Goal: Consume media (video, audio): Consume media (video, audio)

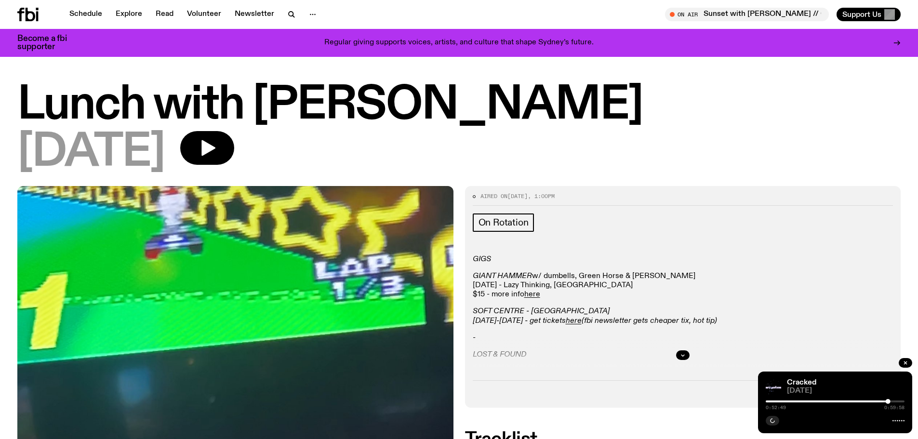
scroll to position [89, 0]
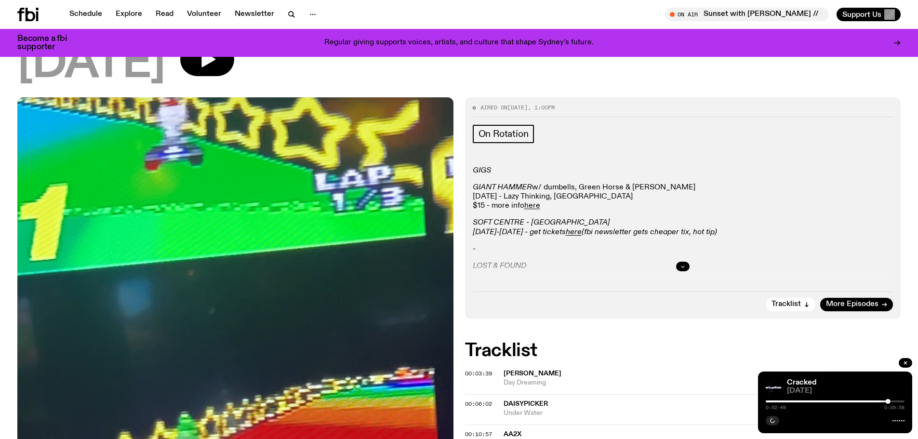
click at [680, 269] on button "button" at bounding box center [682, 267] width 13 height 10
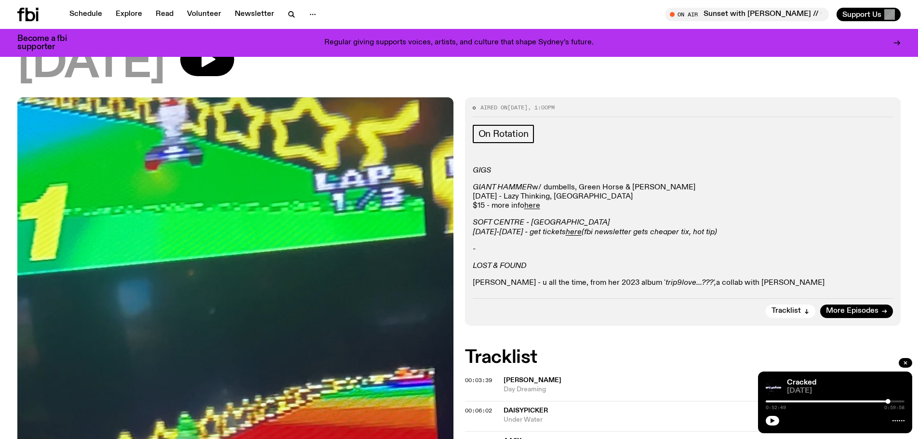
scroll to position [0, 0]
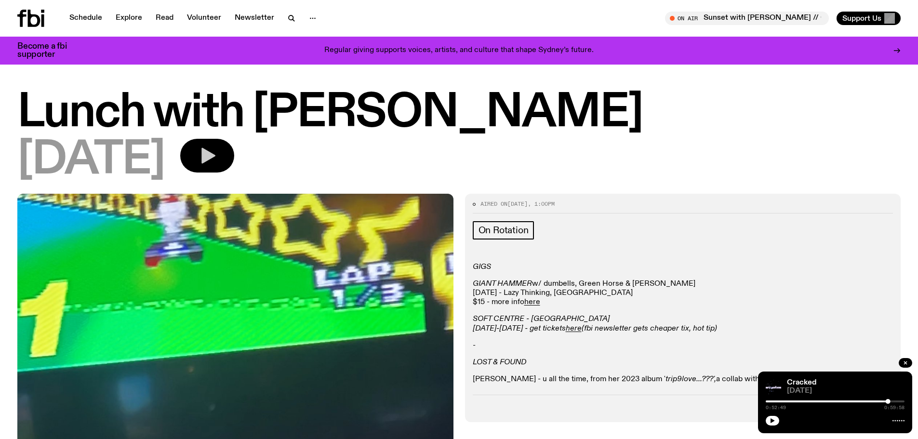
click at [217, 161] on icon "button" at bounding box center [207, 155] width 19 height 19
click at [769, 401] on div at bounding box center [700, 401] width 139 height 2
click at [775, 402] on div at bounding box center [835, 401] width 139 height 2
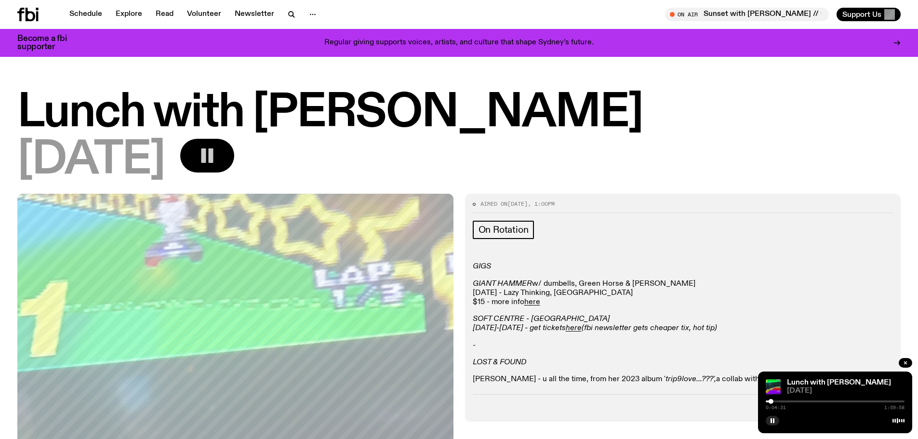
scroll to position [48, 0]
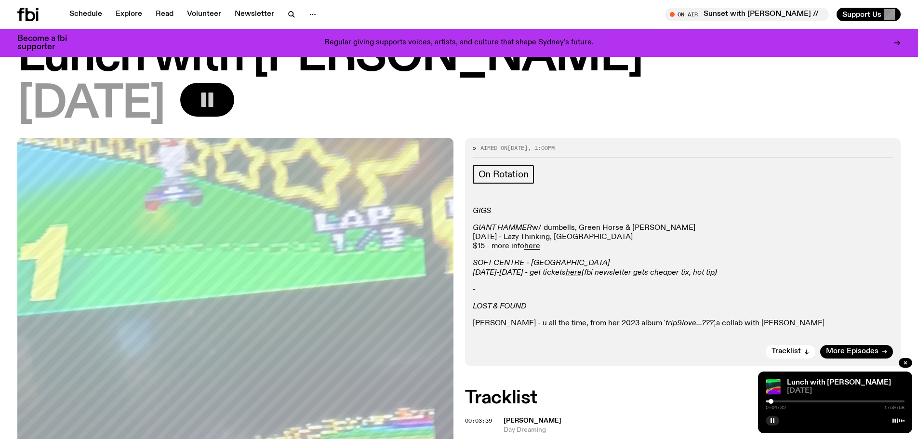
click at [780, 399] on div "0:04:32 1:59:58" at bounding box center [835, 404] width 139 height 12
click at [780, 399] on div "0:04:33 1:59:58" at bounding box center [835, 404] width 139 height 12
click at [780, 401] on div at bounding box center [835, 401] width 139 height 2
click at [783, 402] on div at bounding box center [835, 401] width 139 height 2
click at [784, 402] on div at bounding box center [783, 401] width 5 height 5
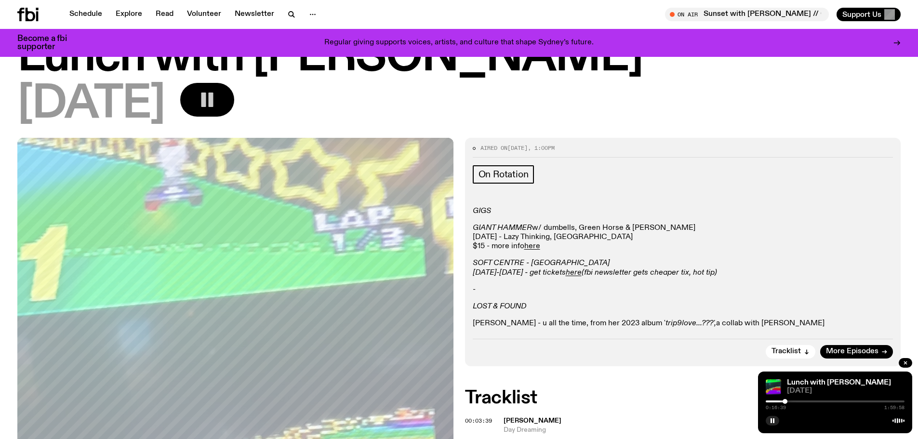
click at [785, 401] on div at bounding box center [784, 401] width 5 height 5
click at [788, 400] on div "0:17:05 1:59:58" at bounding box center [835, 404] width 139 height 12
click at [788, 401] on div at bounding box center [835, 401] width 139 height 2
click at [791, 401] on div at bounding box center [788, 401] width 5 height 5
click at [794, 401] on div at bounding box center [835, 401] width 139 height 2
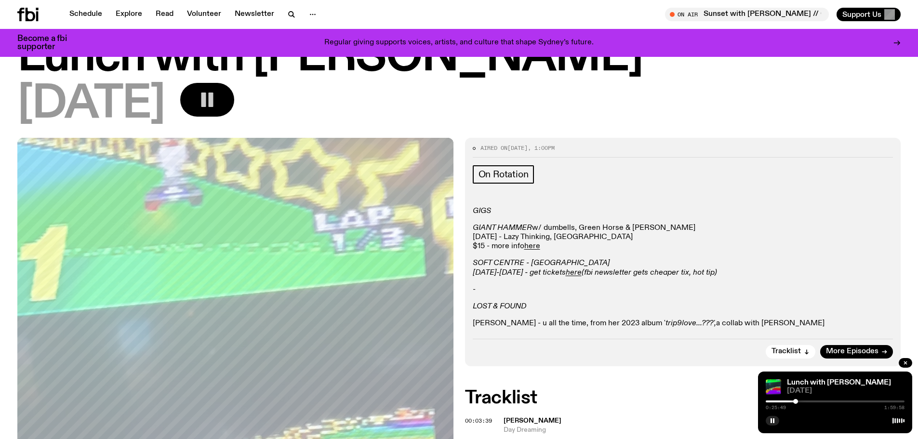
click at [795, 401] on div at bounding box center [795, 401] width 5 height 5
click at [797, 401] on div at bounding box center [795, 401] width 5 height 5
click at [799, 401] on div at bounding box center [799, 401] width 5 height 5
click at [802, 401] on div at bounding box center [835, 401] width 139 height 2
click at [807, 401] on div at bounding box center [835, 401] width 139 height 2
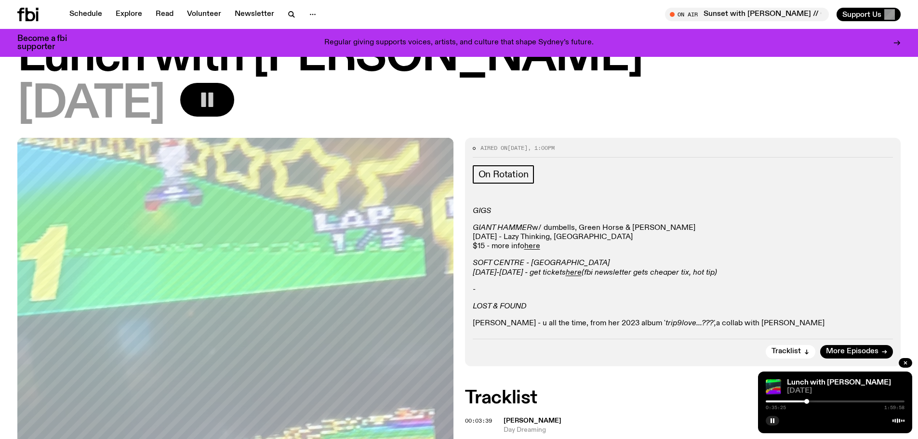
click at [809, 402] on div at bounding box center [835, 401] width 139 height 2
click at [812, 402] on div at bounding box center [835, 401] width 139 height 2
click at [815, 401] on div at bounding box center [835, 401] width 139 height 2
click at [818, 401] on div at bounding box center [835, 401] width 139 height 2
click at [821, 402] on div at bounding box center [835, 401] width 139 height 2
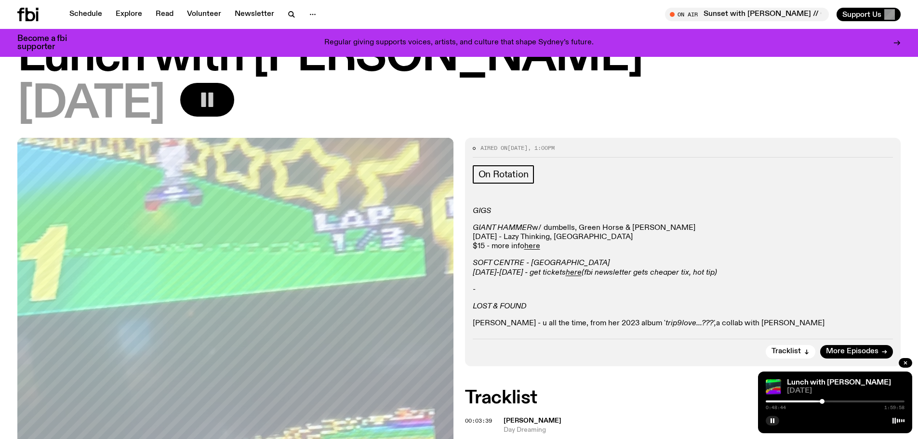
click at [822, 401] on div at bounding box center [822, 401] width 5 height 5
click at [824, 402] on div at bounding box center [822, 401] width 5 height 5
click at [824, 402] on div at bounding box center [824, 401] width 5 height 5
click at [826, 401] on div at bounding box center [824, 401] width 5 height 5
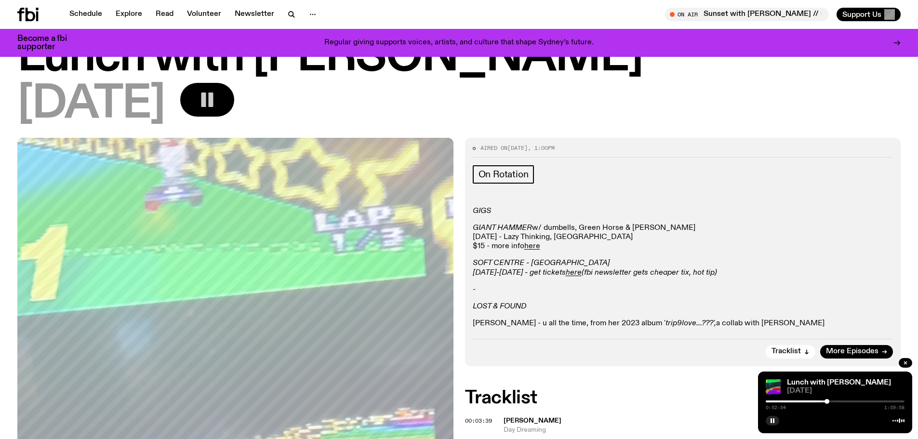
click at [827, 400] on div at bounding box center [826, 401] width 5 height 5
click at [828, 400] on div at bounding box center [827, 401] width 5 height 5
click at [830, 400] on div at bounding box center [828, 401] width 5 height 5
click at [831, 400] on div at bounding box center [830, 401] width 5 height 5
click at [831, 400] on div at bounding box center [831, 401] width 5 height 5
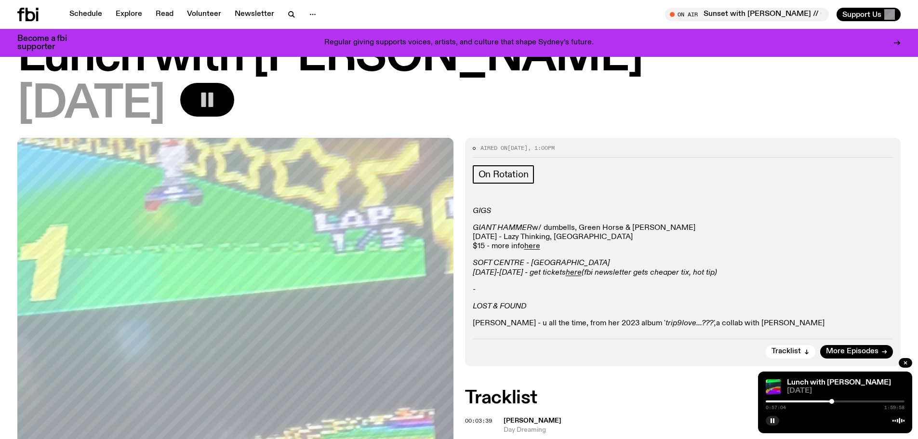
click at [832, 400] on div at bounding box center [831, 401] width 5 height 5
click at [833, 400] on div at bounding box center [833, 401] width 5 height 5
click at [834, 400] on div at bounding box center [833, 401] width 5 height 5
click at [835, 400] on div at bounding box center [835, 401] width 5 height 5
click at [837, 400] on div at bounding box center [835, 401] width 5 height 5
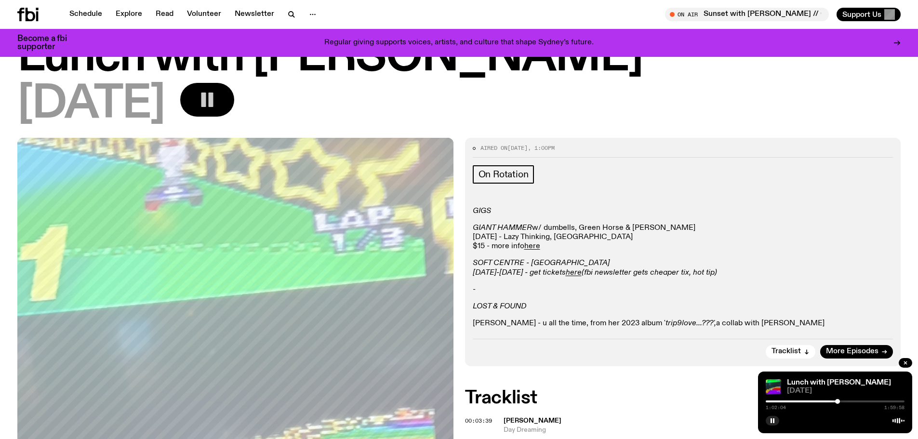
click at [840, 401] on div at bounding box center [837, 401] width 5 height 5
click at [842, 401] on div at bounding box center [841, 401] width 5 height 5
click at [843, 401] on div at bounding box center [841, 401] width 5 height 5
click at [843, 401] on div at bounding box center [843, 401] width 5 height 5
click at [844, 401] on div at bounding box center [844, 401] width 5 height 5
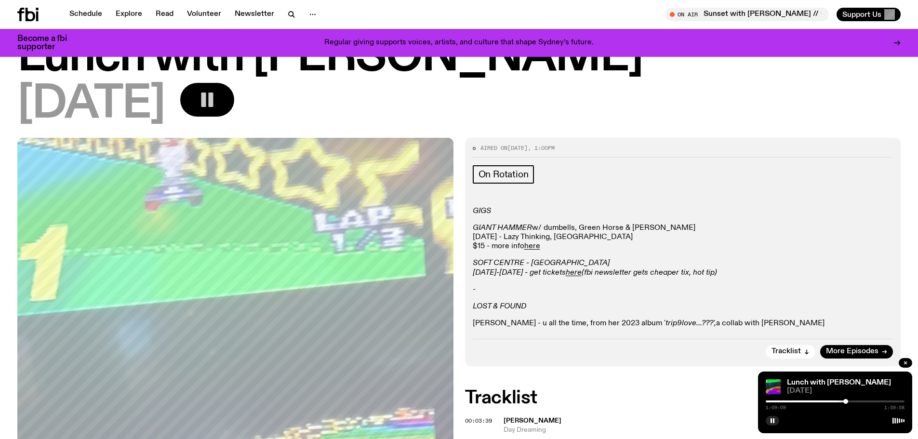
click at [846, 400] on div at bounding box center [845, 401] width 5 height 5
click at [847, 400] on div at bounding box center [845, 401] width 5 height 5
click at [847, 400] on div at bounding box center [847, 401] width 5 height 5
click at [849, 400] on div at bounding box center [849, 401] width 5 height 5
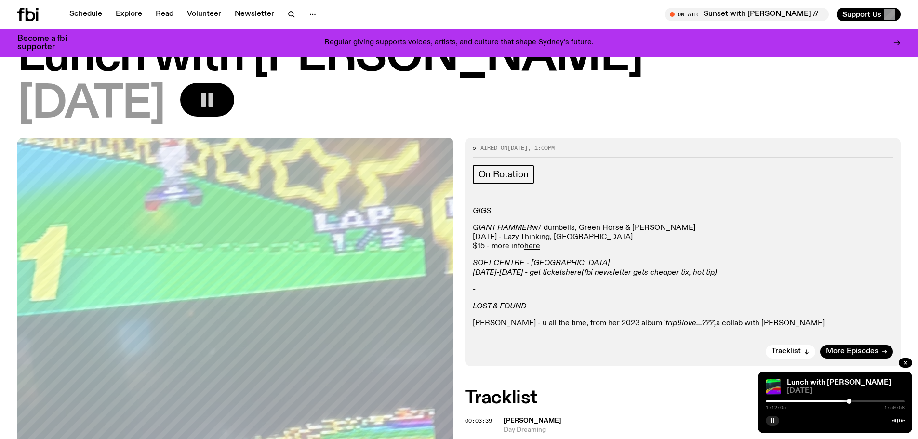
click at [852, 400] on div "1:12:05 1:59:58" at bounding box center [835, 404] width 139 height 12
click at [849, 400] on div at bounding box center [849, 401] width 5 height 5
click at [851, 400] on div at bounding box center [851, 401] width 5 height 5
click at [853, 400] on div at bounding box center [853, 401] width 5 height 5
click at [856, 401] on div at bounding box center [855, 401] width 5 height 5
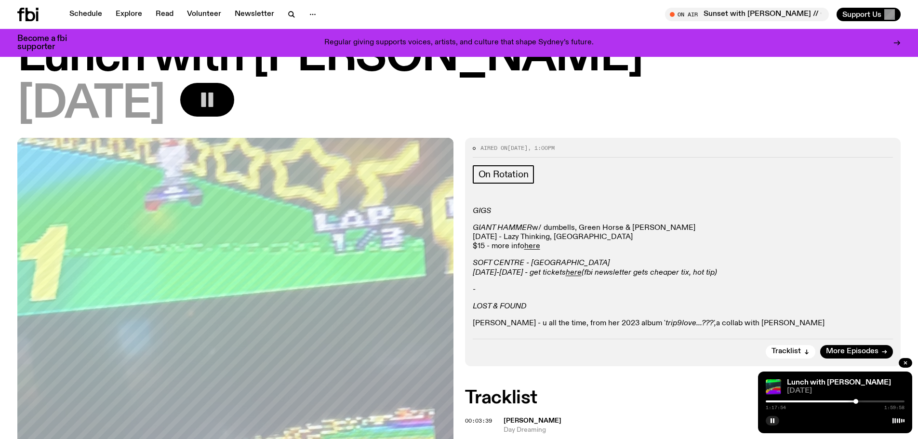
click at [858, 400] on div at bounding box center [855, 401] width 5 height 5
click at [860, 400] on div at bounding box center [835, 401] width 139 height 2
click at [863, 400] on div at bounding box center [862, 401] width 5 height 5
click at [866, 400] on div "1:24:35 1:59:58" at bounding box center [835, 404] width 139 height 12
click at [865, 402] on div at bounding box center [863, 401] width 5 height 5
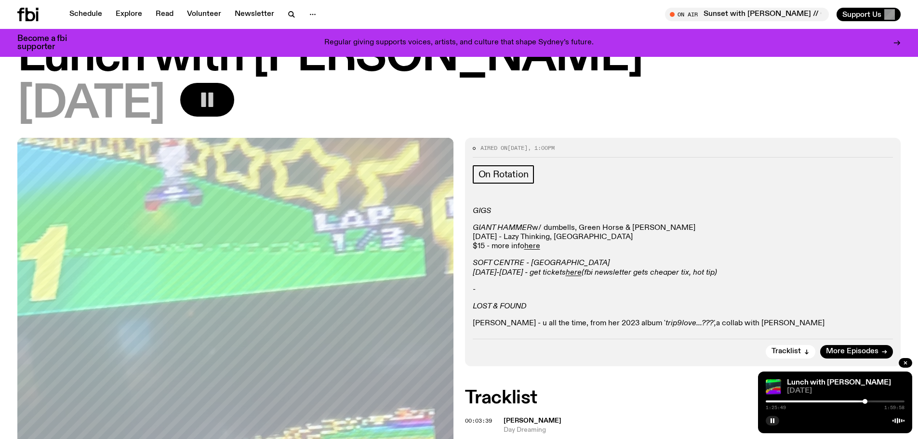
click at [867, 401] on div at bounding box center [864, 401] width 5 height 5
click at [869, 401] on div at bounding box center [868, 401] width 5 height 5
click at [870, 401] on div at bounding box center [868, 401] width 5 height 5
click at [874, 401] on div at bounding box center [835, 401] width 139 height 2
click at [877, 401] on div at bounding box center [876, 401] width 5 height 5
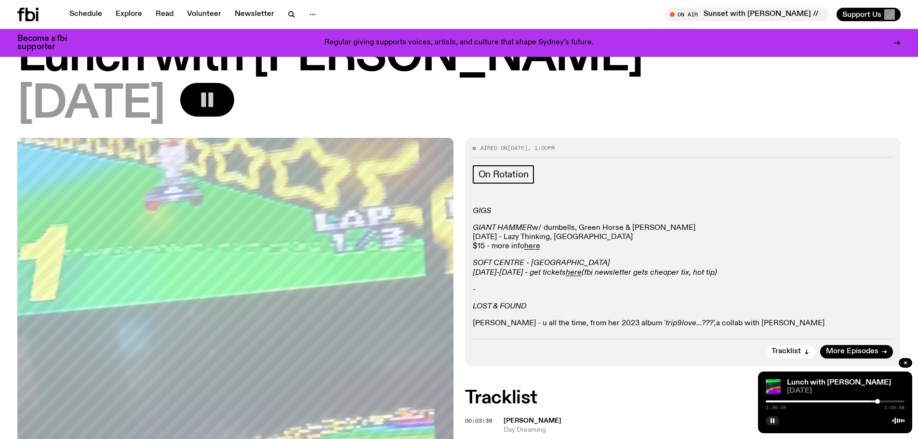
click at [881, 401] on div at bounding box center [835, 401] width 139 height 2
click at [884, 401] on div at bounding box center [835, 401] width 139 height 2
click at [886, 401] on div at bounding box center [883, 401] width 5 height 5
click at [888, 401] on div at bounding box center [888, 401] width 5 height 5
click at [889, 401] on div at bounding box center [889, 401] width 5 height 5
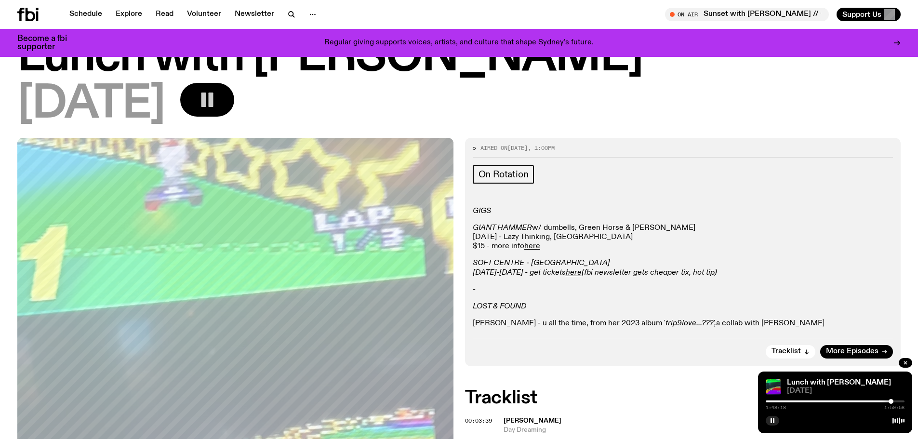
click at [891, 401] on div at bounding box center [890, 401] width 5 height 5
click at [892, 400] on div at bounding box center [890, 401] width 5 height 5
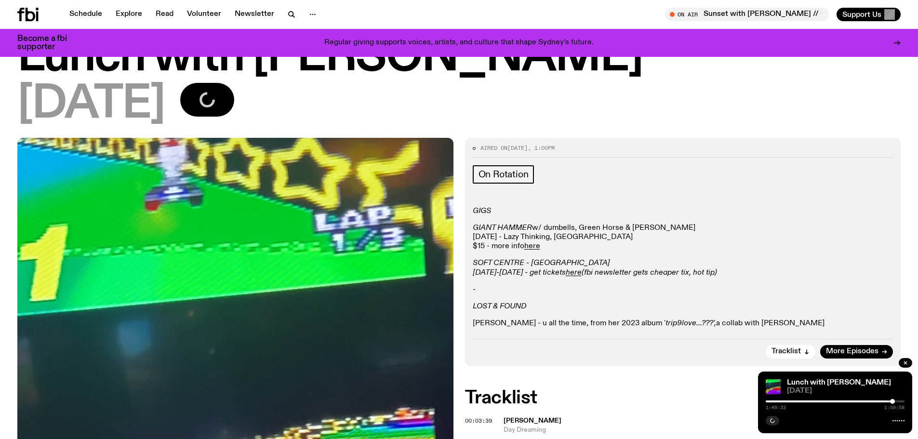
click at [893, 400] on div at bounding box center [892, 401] width 5 height 5
click at [894, 400] on div at bounding box center [893, 401] width 5 height 5
click at [895, 400] on div at bounding box center [893, 401] width 5 height 5
click at [897, 400] on div at bounding box center [896, 401] width 5 height 5
click at [898, 400] on div at bounding box center [897, 401] width 5 height 5
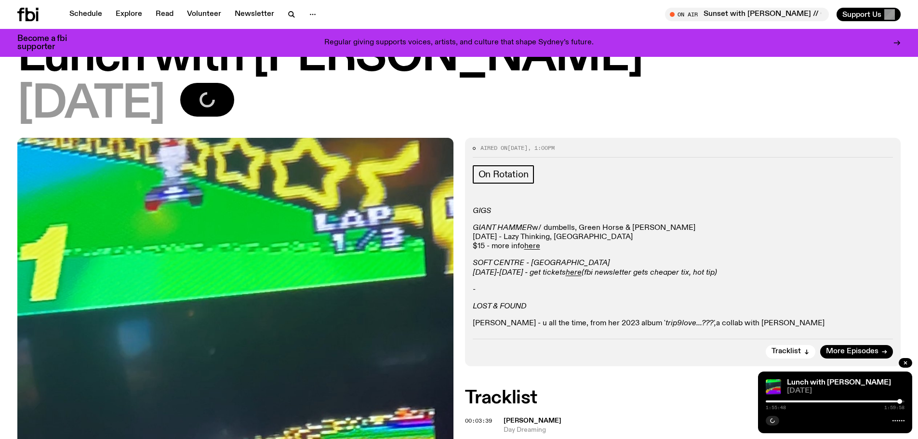
click at [900, 401] on div at bounding box center [899, 401] width 5 height 5
click at [811, 388] on span "[DATE]" at bounding box center [846, 390] width 118 height 7
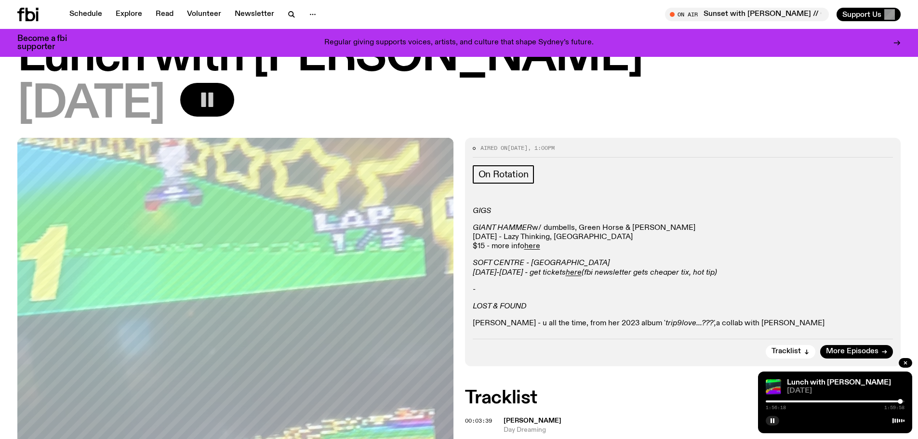
drag, startPoint x: 771, startPoint y: 418, endPoint x: 737, endPoint y: 372, distance: 57.1
click at [770, 418] on icon "button" at bounding box center [772, 421] width 6 height 6
